Goal: Contribute content: Contribute content

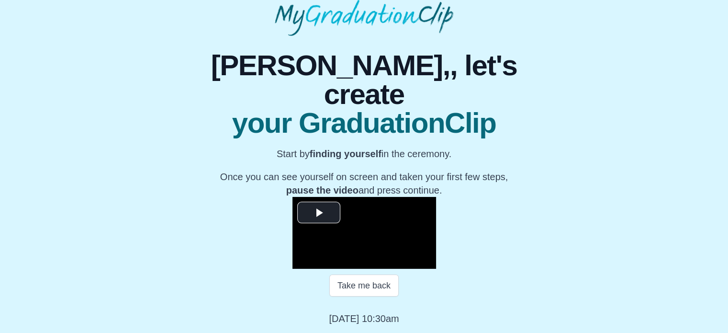
scroll to position [124, 0]
click at [380, 296] on button "Take me back" at bounding box center [363, 285] width 69 height 22
click at [319, 212] on span "Video Player" at bounding box center [319, 212] width 0 height 0
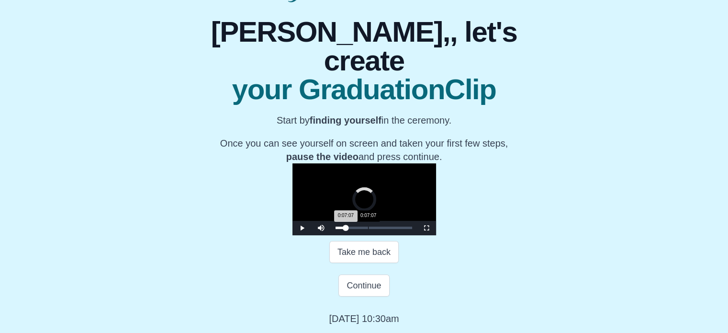
click at [331, 235] on div "Loaded : 0% 0:07:07 0:07:07 Progress : 0%" at bounding box center [374, 228] width 86 height 14
click at [335, 229] on div "0:08:04 Progress : 0%" at bounding box center [340, 227] width 11 height 2
click at [387, 263] on button "Take me back" at bounding box center [363, 252] width 69 height 22
click at [295, 220] on video "Video Player" at bounding box center [364, 199] width 144 height 72
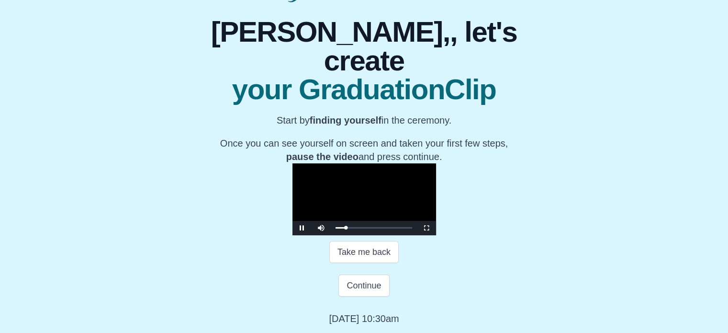
click at [609, 200] on div "**********" at bounding box center [364, 163] width 713 height 323
click at [343, 263] on button "Take me back" at bounding box center [363, 252] width 69 height 22
click at [436, 216] on video "Video Player" at bounding box center [364, 199] width 144 height 72
click at [377, 263] on button "Take me back" at bounding box center [363, 252] width 69 height 22
click at [367, 229] on div "0:06:48" at bounding box center [367, 227] width 0 height 2
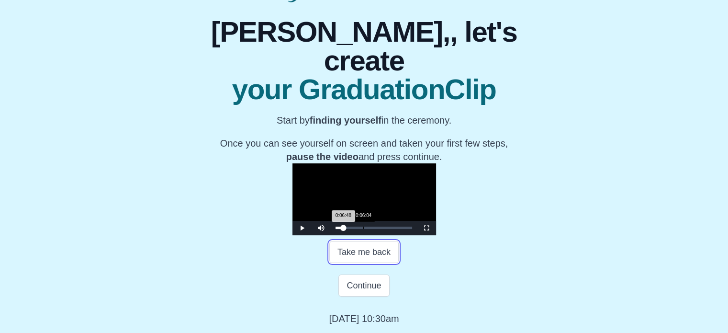
click at [335, 229] on div "0:06:48 Progress : 0%" at bounding box center [339, 227] width 8 height 2
click at [335, 190] on video "Video Player" at bounding box center [364, 199] width 144 height 72
click at [335, 229] on div "0:06:07 Progress : 0%" at bounding box center [338, 227] width 7 height 2
click at [393, 263] on button "Take me back" at bounding box center [363, 252] width 69 height 22
click at [302, 228] on span "Video Player" at bounding box center [302, 228] width 0 height 0
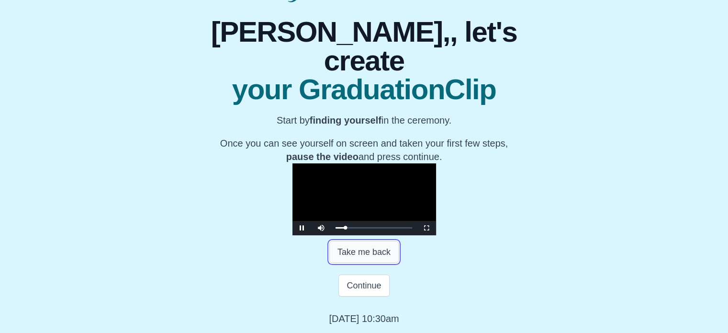
click at [360, 263] on button "Take me back" at bounding box center [363, 252] width 69 height 22
click at [302, 228] on span "Video Player" at bounding box center [302, 228] width 0 height 0
click at [354, 263] on button "Take me back" at bounding box center [363, 252] width 69 height 22
click at [302, 228] on span "Video Player" at bounding box center [302, 228] width 0 height 0
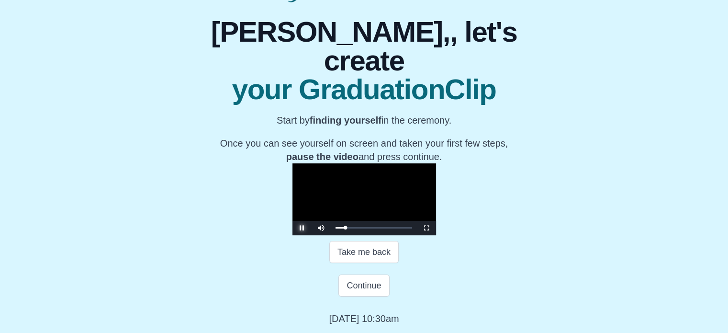
click at [302, 228] on span "Video Player" at bounding box center [302, 228] width 0 height 0
click at [375, 293] on button "Continue" at bounding box center [363, 285] width 51 height 22
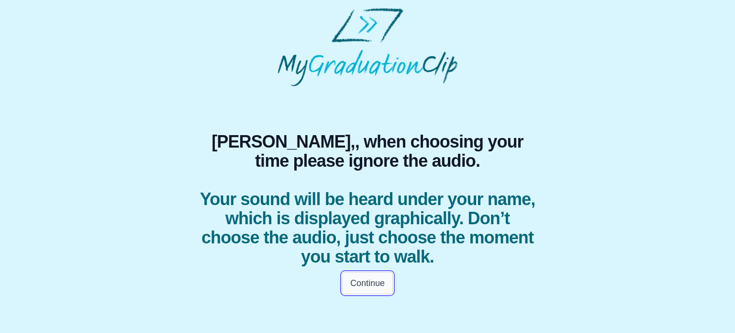
click at [381, 278] on button "Continue" at bounding box center [367, 283] width 51 height 22
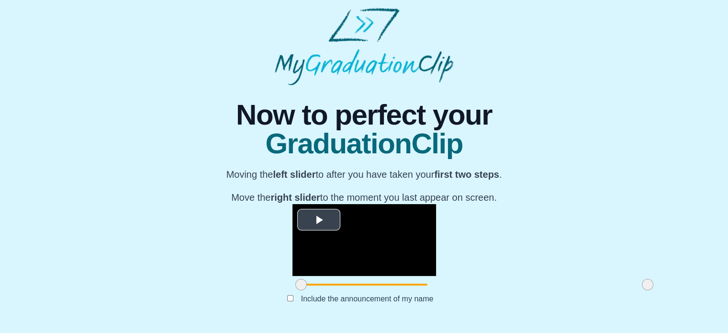
scroll to position [130, 0]
click at [319, 219] on span "Video Player" at bounding box center [319, 219] width 0 height 0
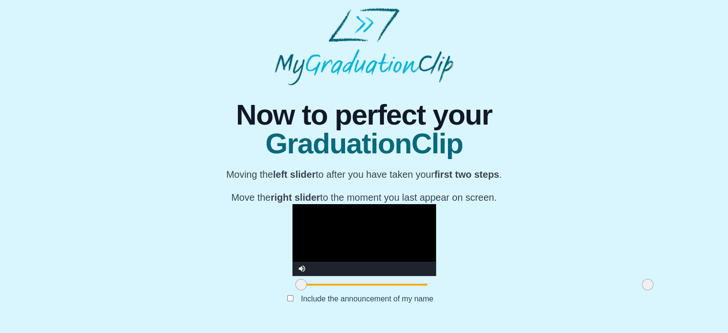
click at [292, 207] on video "Video Player" at bounding box center [364, 240] width 144 height 72
drag, startPoint x: 537, startPoint y: 287, endPoint x: 557, endPoint y: 287, distance: 19.6
click at [557, 287] on div "**********" at bounding box center [364, 203] width 713 height 237
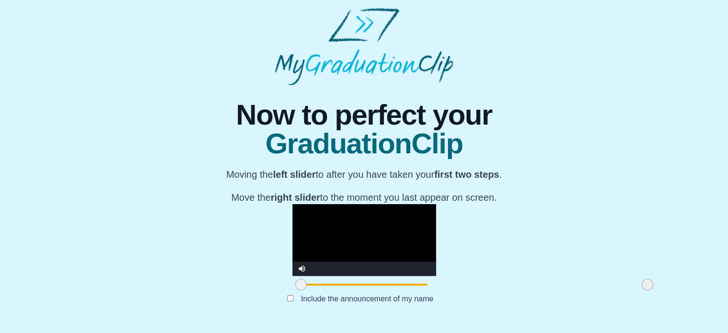
drag, startPoint x: 542, startPoint y: 286, endPoint x: 561, endPoint y: 286, distance: 19.1
click at [553, 286] on div "**********" at bounding box center [364, 203] width 713 height 237
click at [578, 285] on div "**********" at bounding box center [364, 203] width 713 height 237
drag, startPoint x: 541, startPoint y: 286, endPoint x: 574, endPoint y: 283, distance: 32.7
click at [556, 285] on div "**********" at bounding box center [364, 203] width 713 height 237
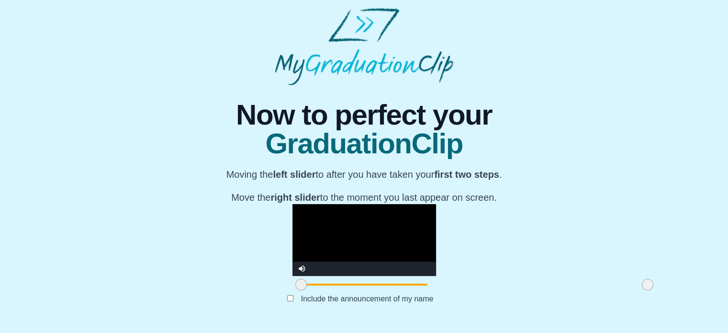
click at [295, 289] on span at bounding box center [300, 284] width 11 height 11
drag, startPoint x: 193, startPoint y: 288, endPoint x: 184, endPoint y: 288, distance: 9.1
click at [292, 288] on div at bounding box center [300, 284] width 17 height 17
click at [292, 235] on video "Video Player" at bounding box center [364, 240] width 144 height 72
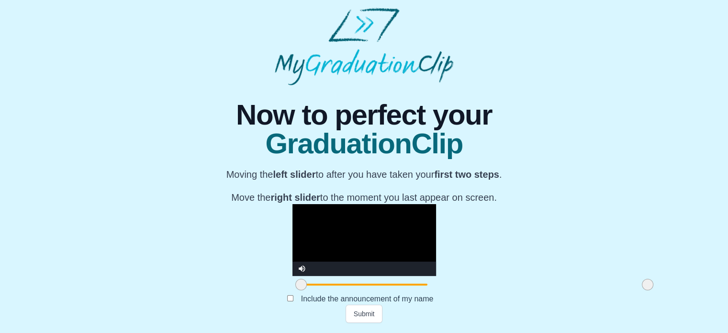
click at [668, 213] on div "**********" at bounding box center [364, 203] width 713 height 237
click at [372, 312] on button "Submit" at bounding box center [364, 313] width 37 height 18
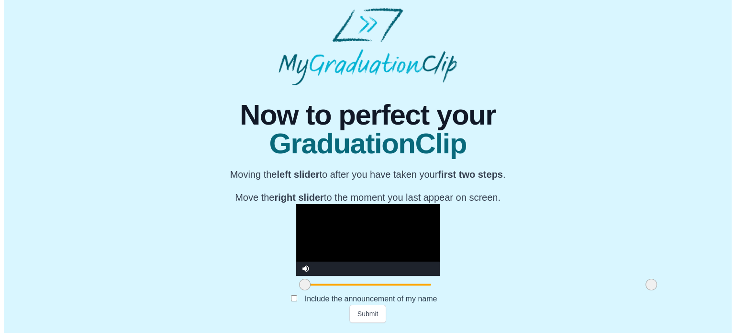
scroll to position [0, 0]
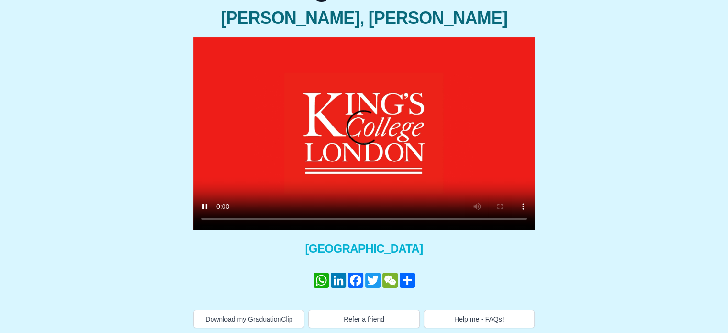
scroll to position [123, 0]
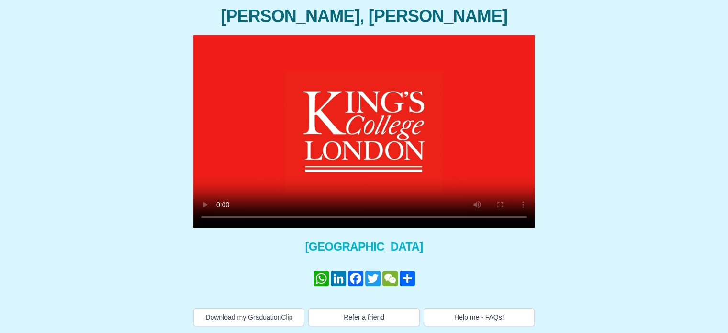
click at [674, 237] on div "Congratulations [PERSON_NAME], Chit [PERSON_NAME] × Share your GraduationClip n…" at bounding box center [364, 144] width 713 height 363
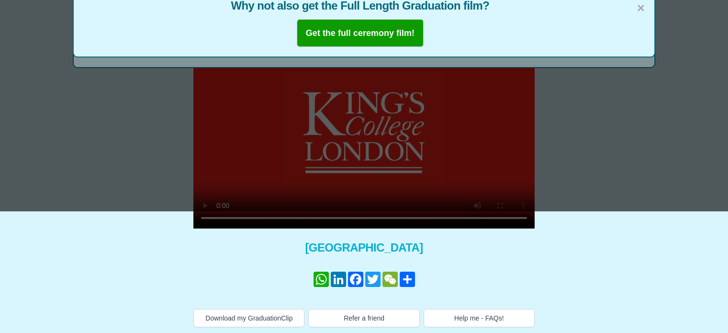
scroll to position [121, 0]
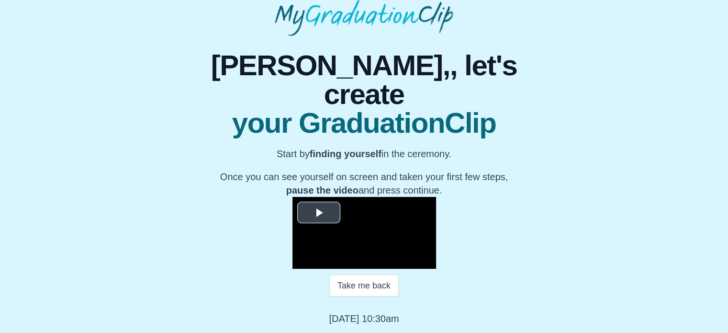
scroll to position [153, 0]
click at [319, 212] on span "Video Player" at bounding box center [319, 212] width 0 height 0
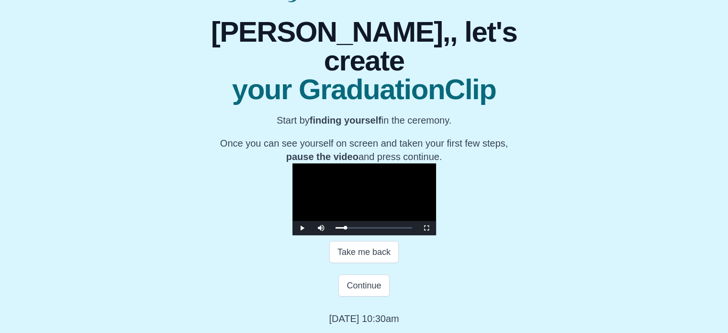
click at [292, 163] on video "Video Player" at bounding box center [364, 199] width 144 height 72
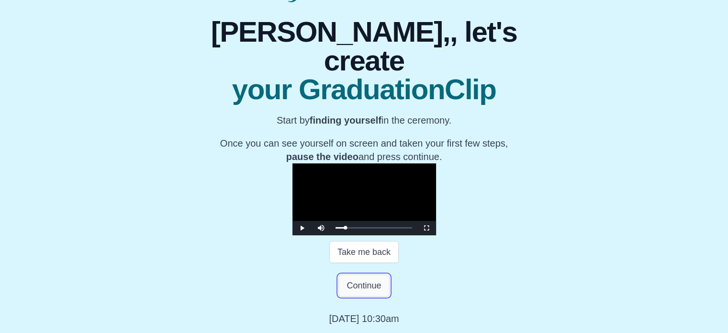
click at [374, 296] on button "Continue" at bounding box center [363, 285] width 51 height 22
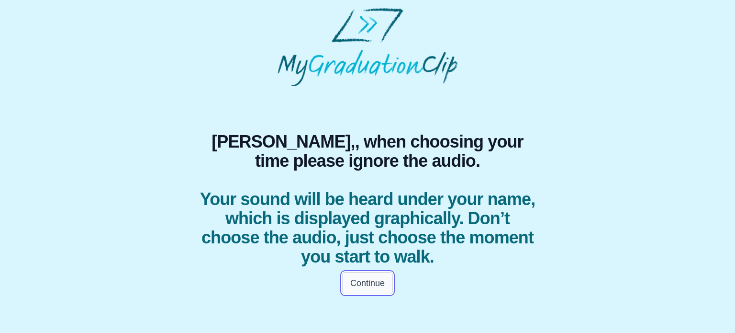
click at [379, 284] on button "Continue" at bounding box center [367, 283] width 51 height 22
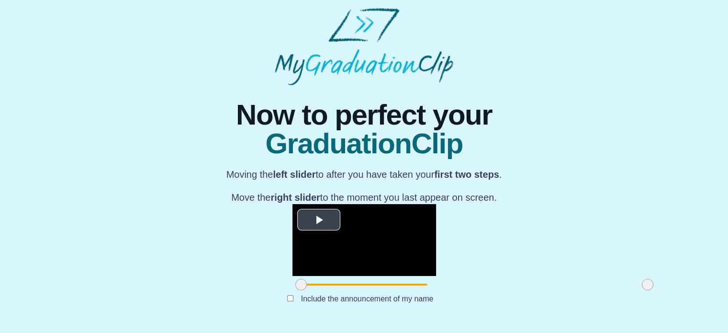
scroll to position [130, 0]
click at [319, 219] on span "Video Player" at bounding box center [319, 219] width 0 height 0
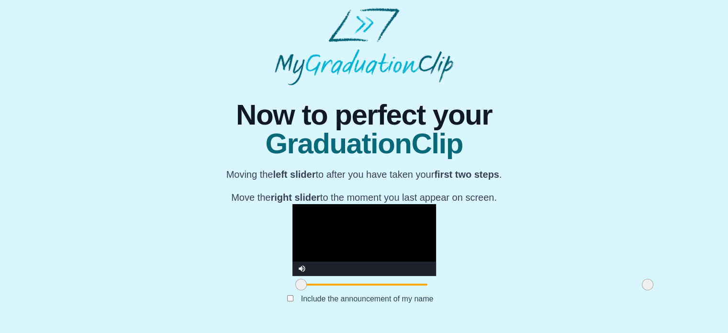
click at [292, 204] on video "Video Player" at bounding box center [364, 240] width 144 height 72
click at [292, 217] on video "Video Player" at bounding box center [364, 240] width 144 height 72
click at [295, 288] on span at bounding box center [300, 284] width 11 height 11
click at [292, 210] on video "Video Player" at bounding box center [364, 240] width 144 height 72
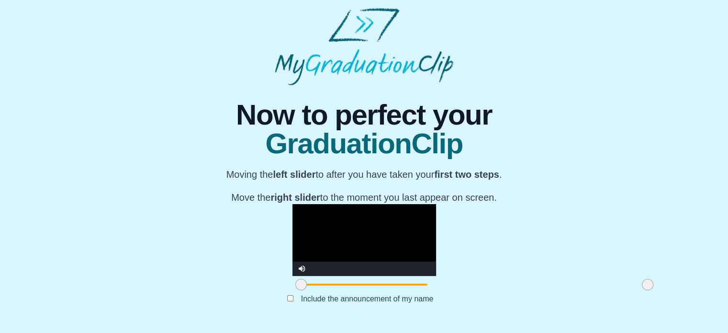
click at [292, 204] on video "Video Player" at bounding box center [364, 240] width 144 height 72
drag, startPoint x: 193, startPoint y: 287, endPoint x: 186, endPoint y: 278, distance: 11.5
click at [292, 286] on div at bounding box center [300, 284] width 17 height 17
click at [292, 204] on video "Video Player" at bounding box center [364, 240] width 144 height 72
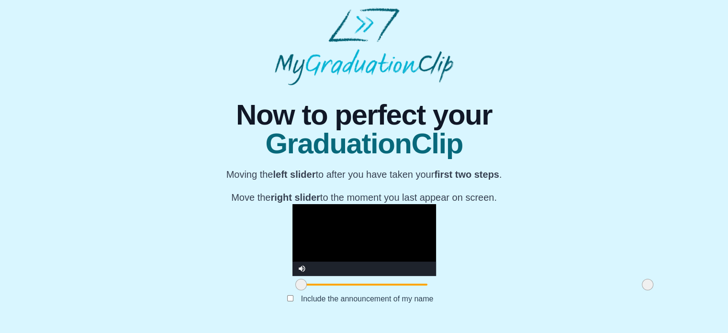
drag, startPoint x: 194, startPoint y: 285, endPoint x: 187, endPoint y: 281, distance: 7.9
click at [295, 285] on span at bounding box center [300, 284] width 11 height 11
click at [292, 241] on video "Video Player" at bounding box center [364, 240] width 144 height 72
click at [292, 226] on video "Video Player" at bounding box center [364, 240] width 144 height 72
click at [295, 286] on span at bounding box center [300, 284] width 11 height 11
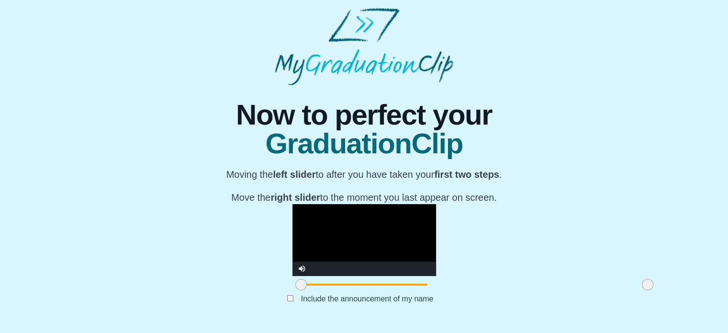
click at [295, 287] on span at bounding box center [300, 284] width 11 height 11
drag, startPoint x: 192, startPoint y: 288, endPoint x: 251, endPoint y: 201, distance: 104.5
click at [176, 287] on div "**********" at bounding box center [364, 203] width 713 height 237
click at [292, 204] on video "Video Player" at bounding box center [364, 240] width 144 height 72
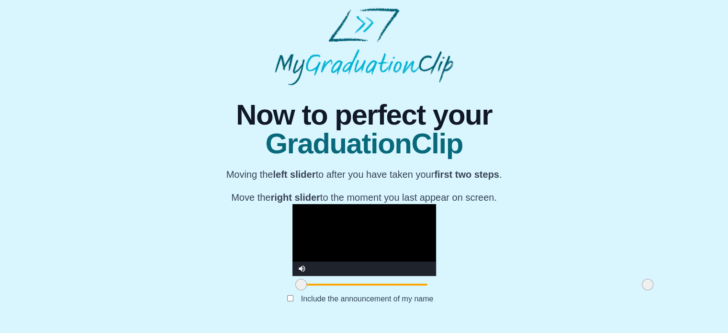
click at [292, 204] on video "Video Player" at bounding box center [364, 240] width 144 height 72
drag, startPoint x: 190, startPoint y: 289, endPoint x: 209, endPoint y: 239, distance: 53.6
click at [179, 287] on div "**********" at bounding box center [364, 203] width 713 height 237
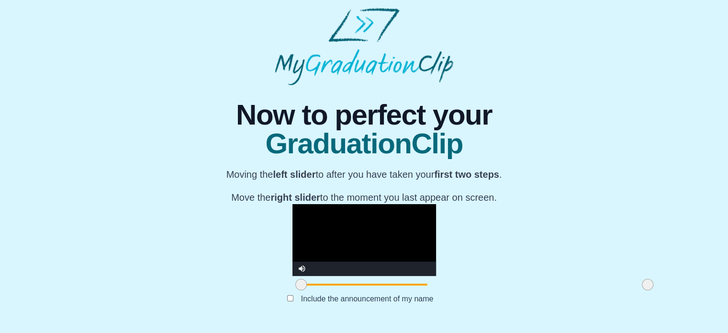
click at [292, 214] on video "Video Player" at bounding box center [364, 240] width 144 height 72
click at [292, 238] on video "Video Player" at bounding box center [364, 240] width 144 height 72
drag, startPoint x: 190, startPoint y: 288, endPoint x: 184, endPoint y: 279, distance: 10.1
click at [292, 286] on div at bounding box center [300, 284] width 17 height 17
click at [292, 210] on video "Video Player" at bounding box center [364, 240] width 144 height 72
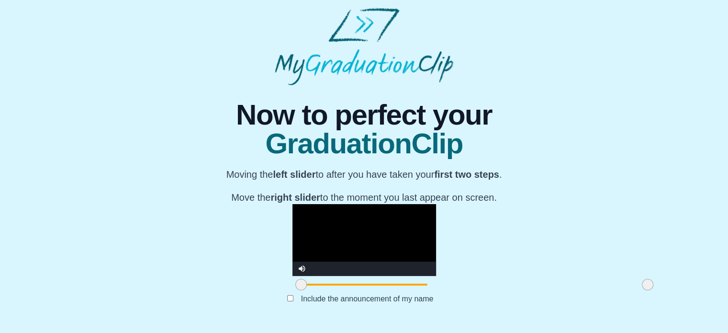
click at [292, 210] on video "Video Player" at bounding box center [364, 240] width 144 height 72
drag, startPoint x: 192, startPoint y: 288, endPoint x: 185, endPoint y: 285, distance: 7.5
click at [292, 291] on div at bounding box center [300, 284] width 17 height 17
click at [292, 204] on video "Video Player" at bounding box center [364, 240] width 144 height 72
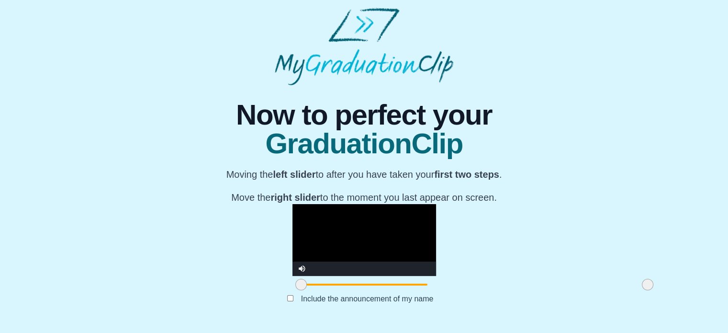
drag, startPoint x: 197, startPoint y: 286, endPoint x: 237, endPoint y: 197, distance: 98.1
click at [175, 285] on div "**********" at bounding box center [364, 203] width 713 height 237
click at [292, 204] on video "Video Player" at bounding box center [364, 240] width 144 height 72
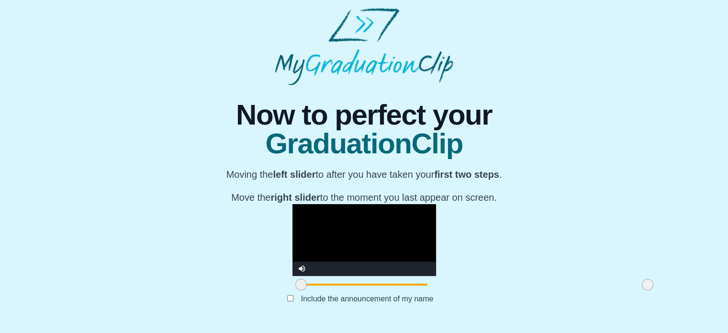
click at [292, 204] on video "Video Player" at bounding box center [364, 240] width 144 height 72
click at [357, 204] on video "Video Player" at bounding box center [364, 240] width 144 height 72
click at [598, 239] on div "**********" at bounding box center [364, 203] width 713 height 237
click at [621, 246] on div "**********" at bounding box center [364, 203] width 713 height 237
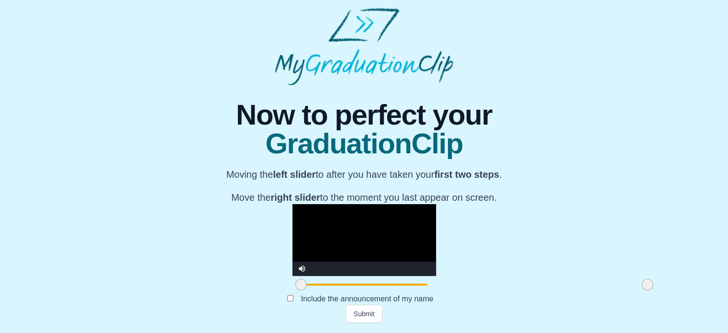
drag, startPoint x: 540, startPoint y: 284, endPoint x: 576, endPoint y: 285, distance: 35.9
click at [572, 285] on div "**********" at bounding box center [364, 203] width 713 height 237
click at [378, 317] on button "Submit" at bounding box center [364, 313] width 37 height 18
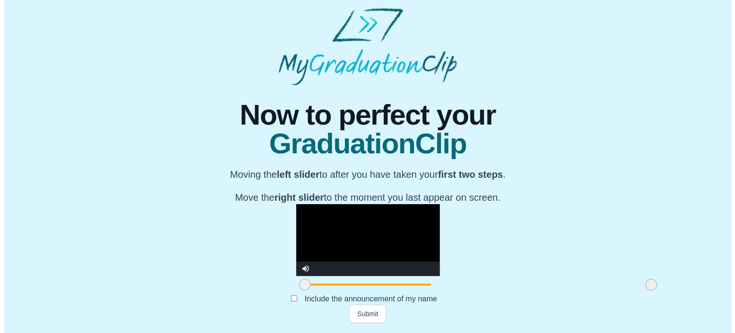
scroll to position [0, 0]
